Goal: Find specific page/section: Find specific page/section

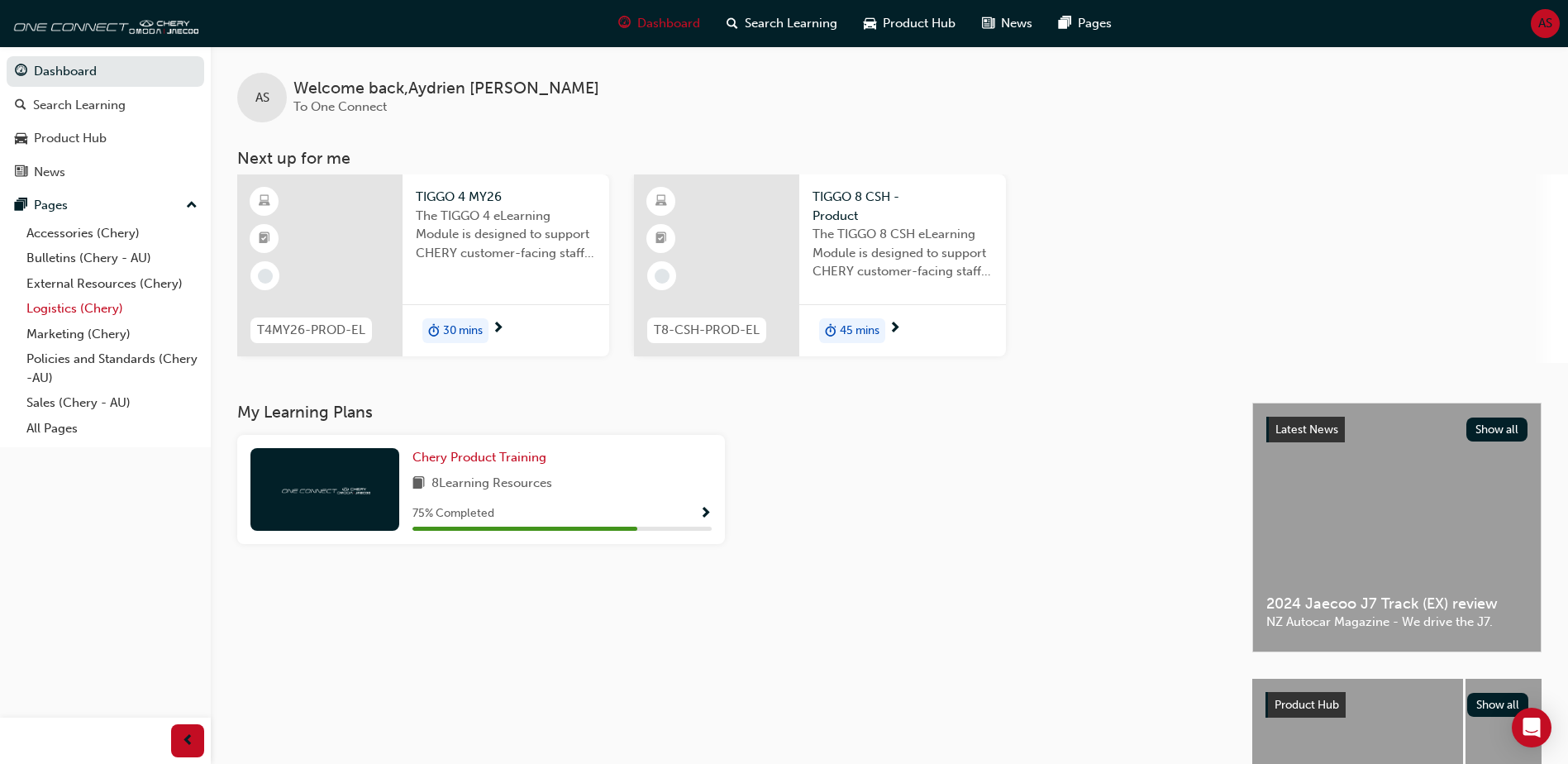
click at [115, 306] on link "Logistics (Chery)" at bounding box center [113, 309] width 185 height 25
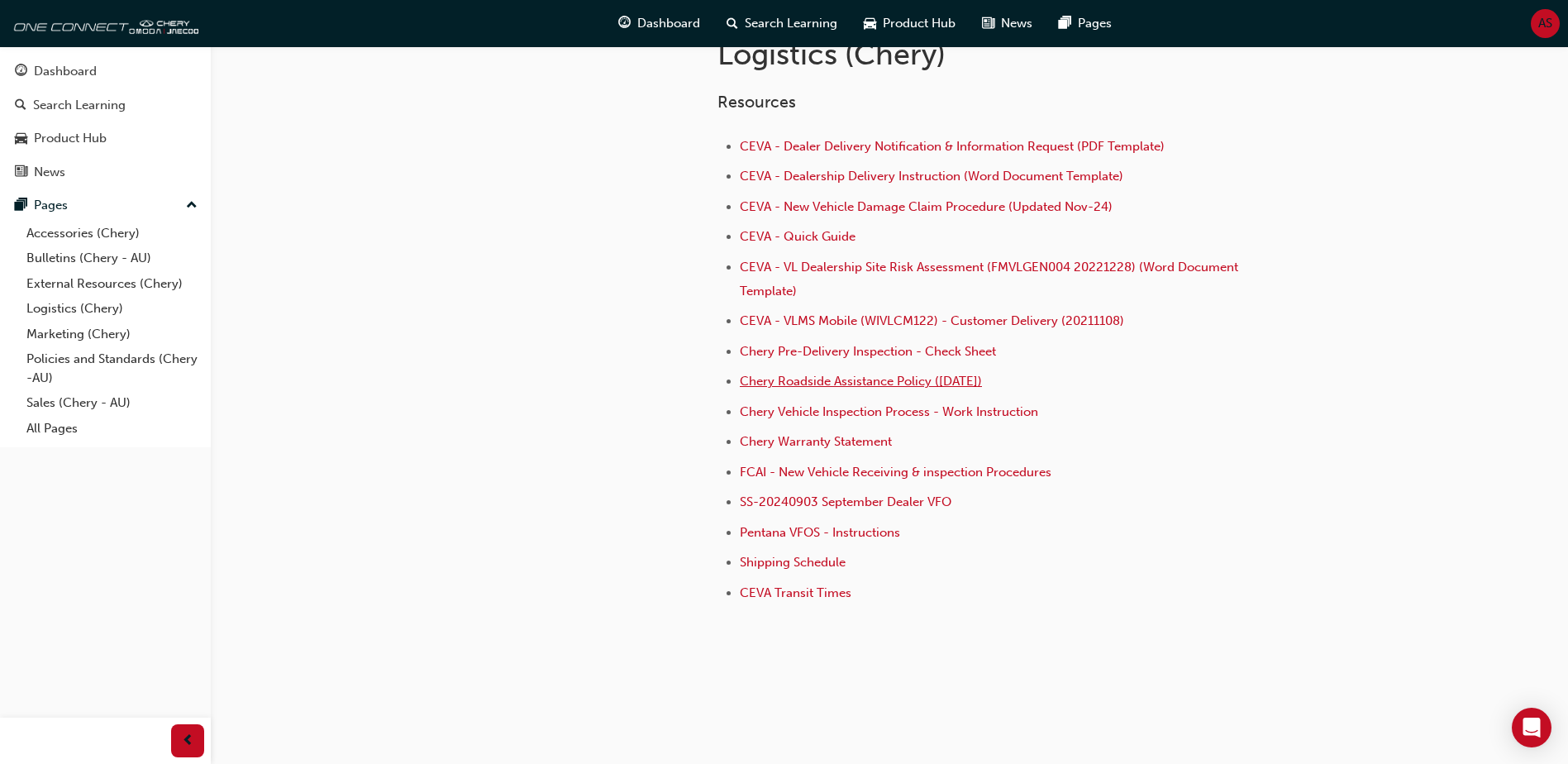
scroll to position [376, 0]
click at [105, 285] on link "External Resources (Chery)" at bounding box center [113, 283] width 185 height 25
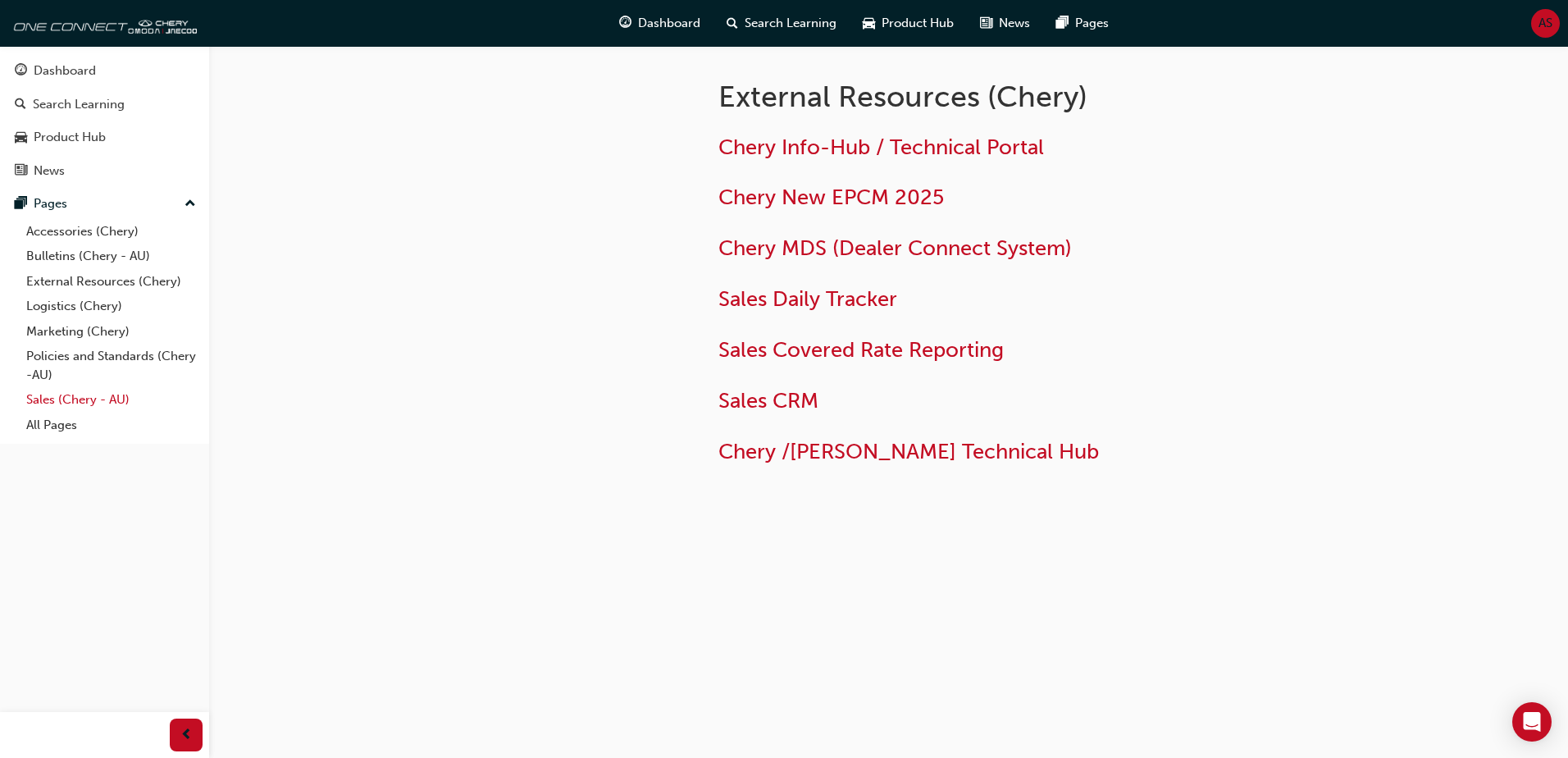
click at [91, 405] on link "Sales (Chery - AU)" at bounding box center [112, 399] width 183 height 25
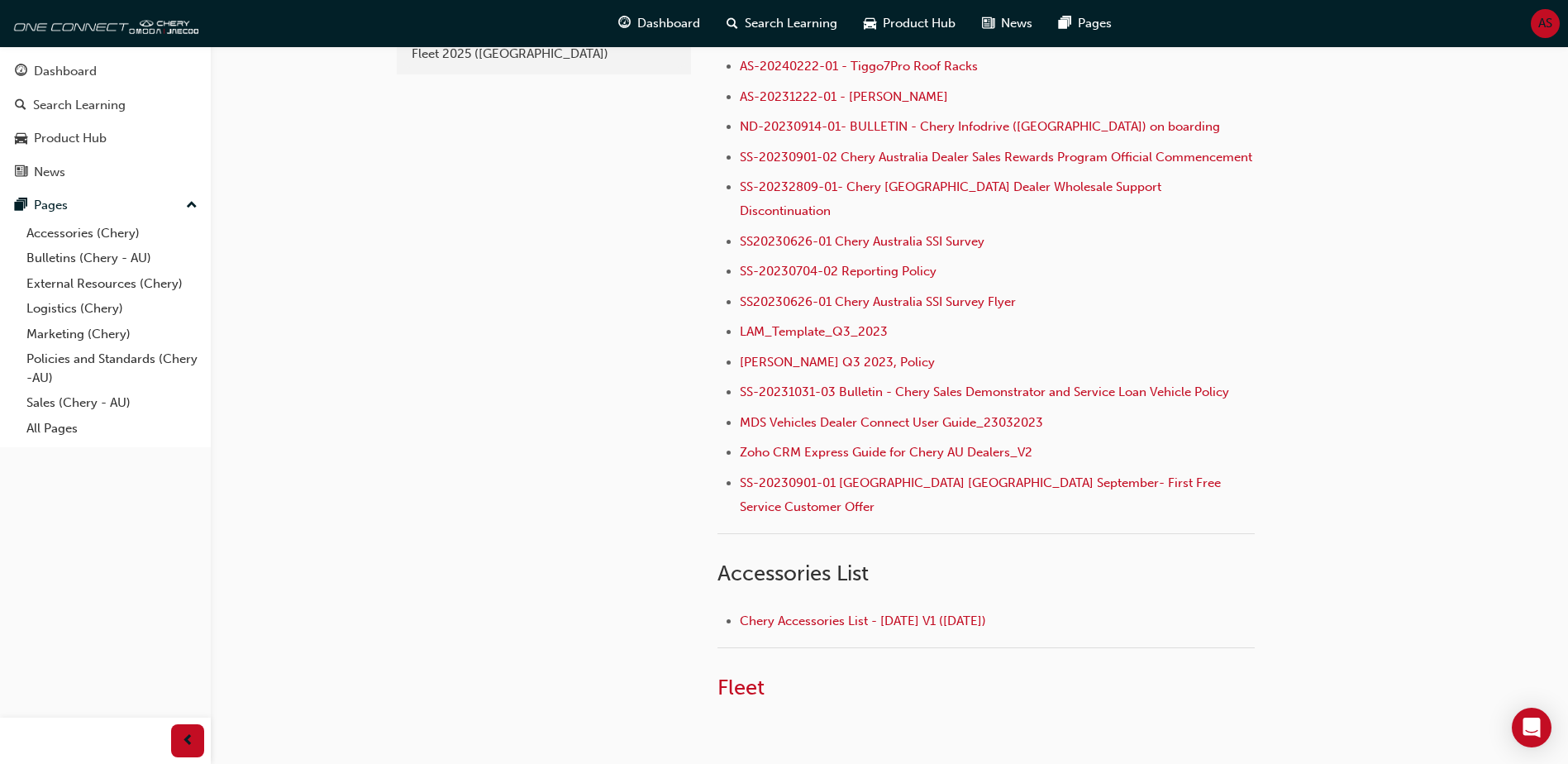
scroll to position [525, 0]
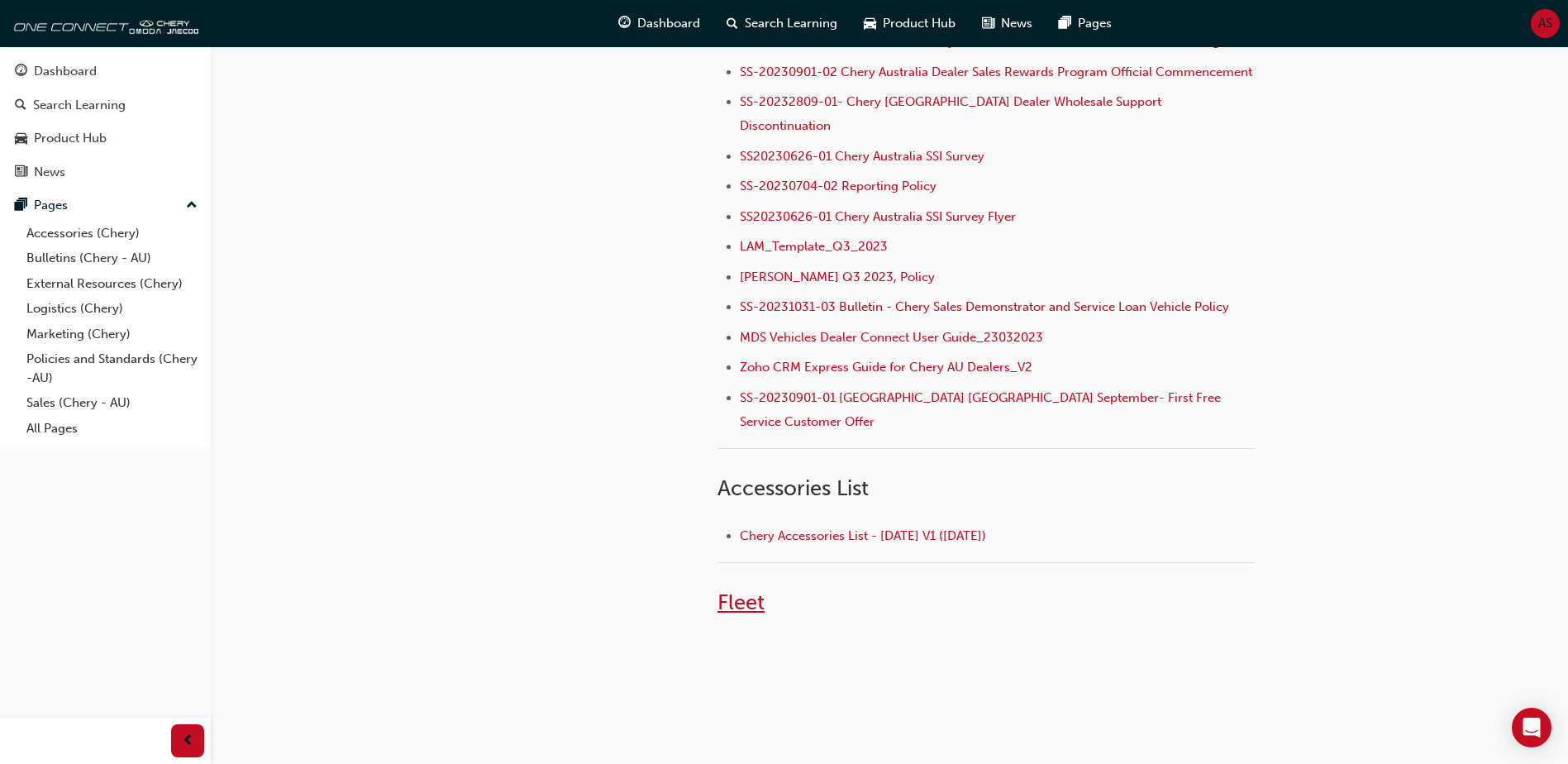
click at [754, 589] on span "Fleet" at bounding box center [741, 601] width 47 height 25
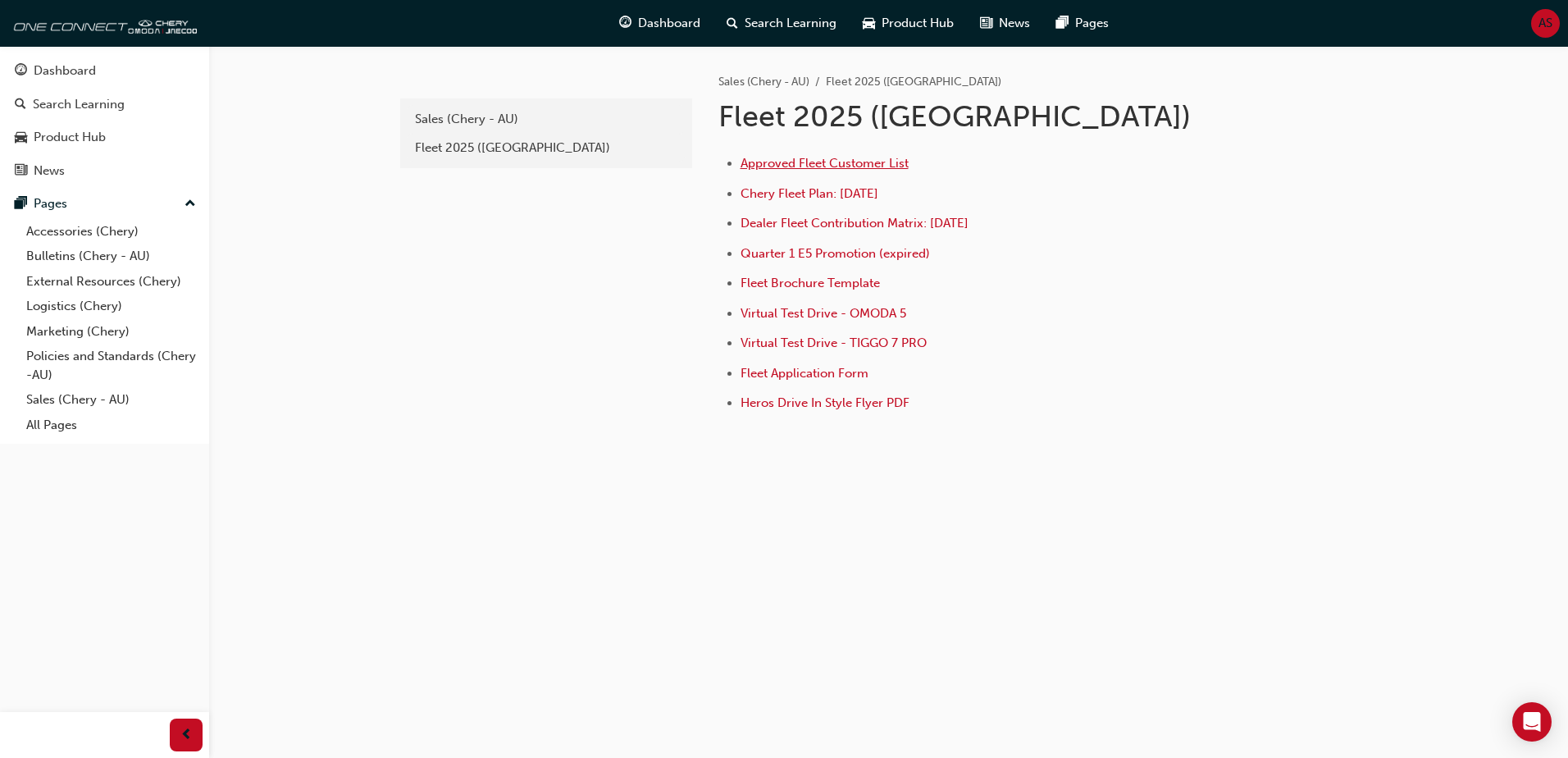
click at [841, 161] on span "Approved Fleet Customer List" at bounding box center [824, 163] width 168 height 15
